Goal: Navigation & Orientation: Find specific page/section

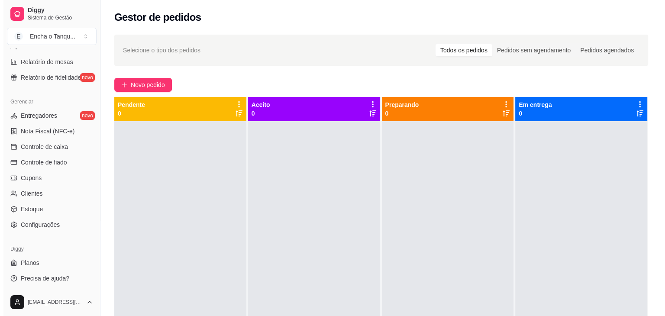
scroll to position [132, 0]
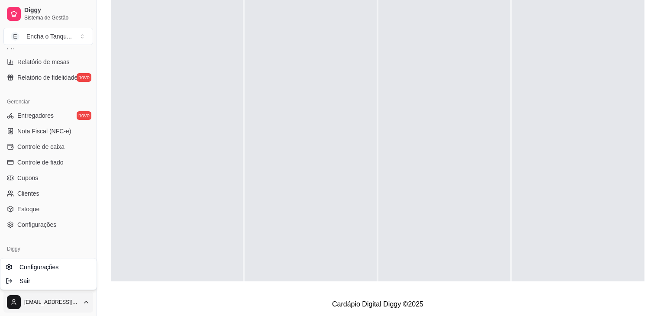
click at [65, 184] on html "Diggy Sistema de Gestão E Encha o Tanqu ... Loja aberta Período gratuito até 03…" at bounding box center [332, 26] width 665 height 316
click at [59, 283] on div "Sair" at bounding box center [48, 281] width 93 height 14
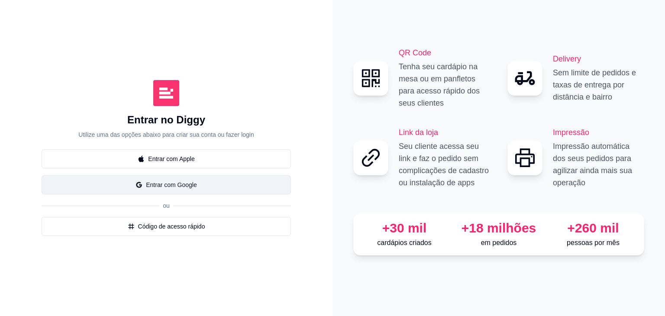
click at [184, 184] on button "Entrar com Google" at bounding box center [166, 184] width 249 height 19
